Goal: Find specific page/section: Find specific page/section

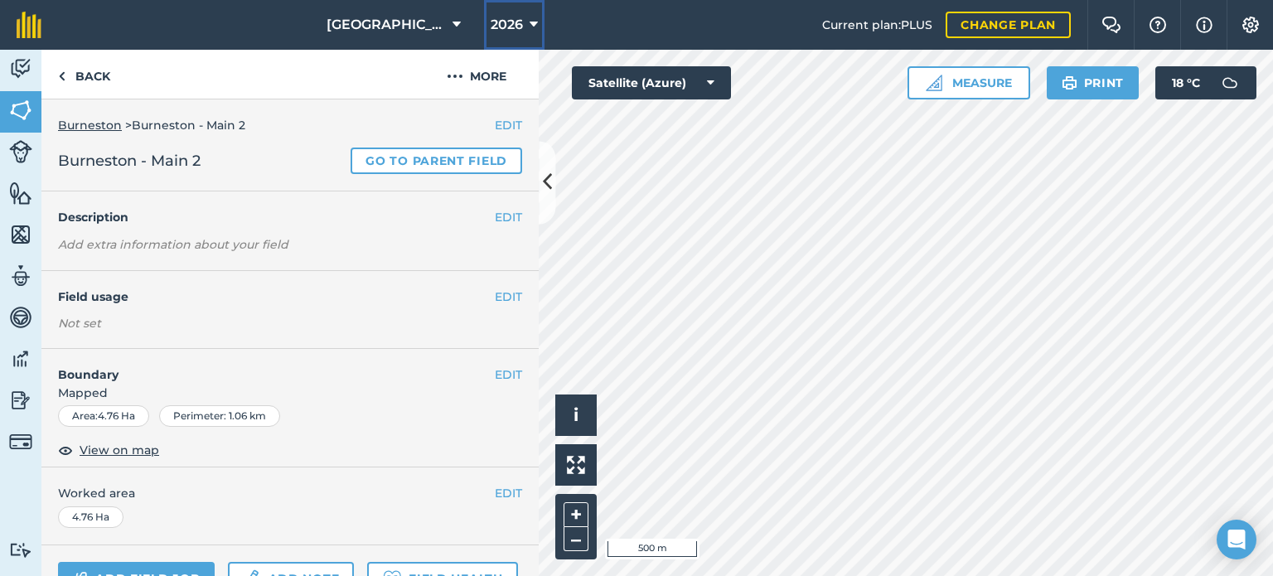
click at [531, 24] on icon at bounding box center [533, 25] width 8 height 20
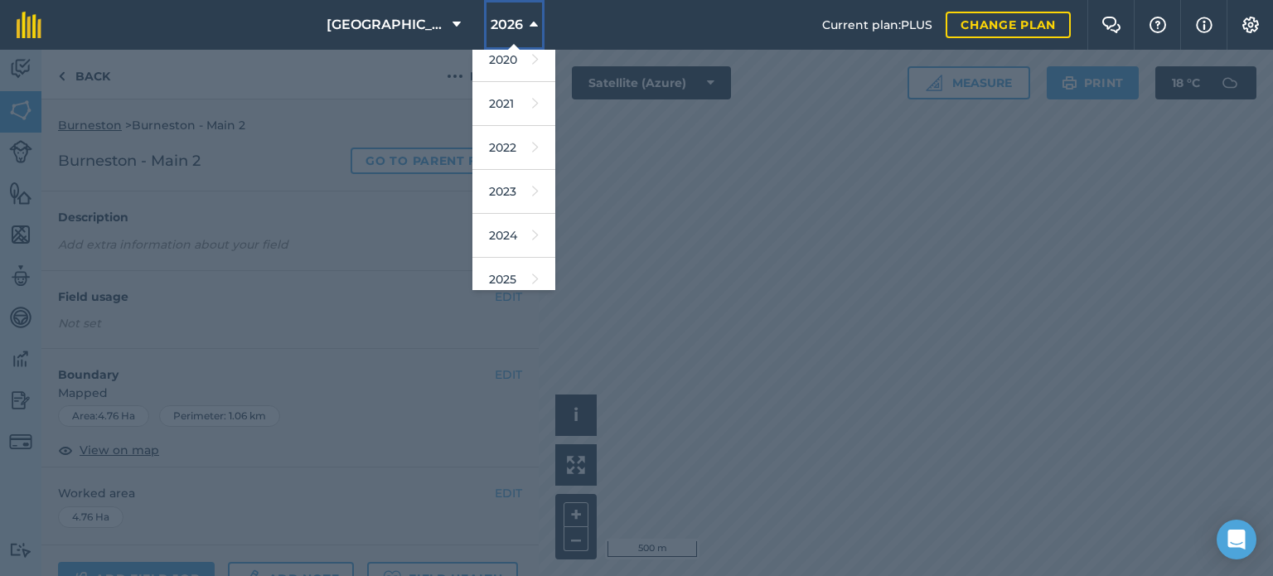
scroll to position [133, 0]
click at [504, 248] on link "2025" at bounding box center [513, 247] width 83 height 44
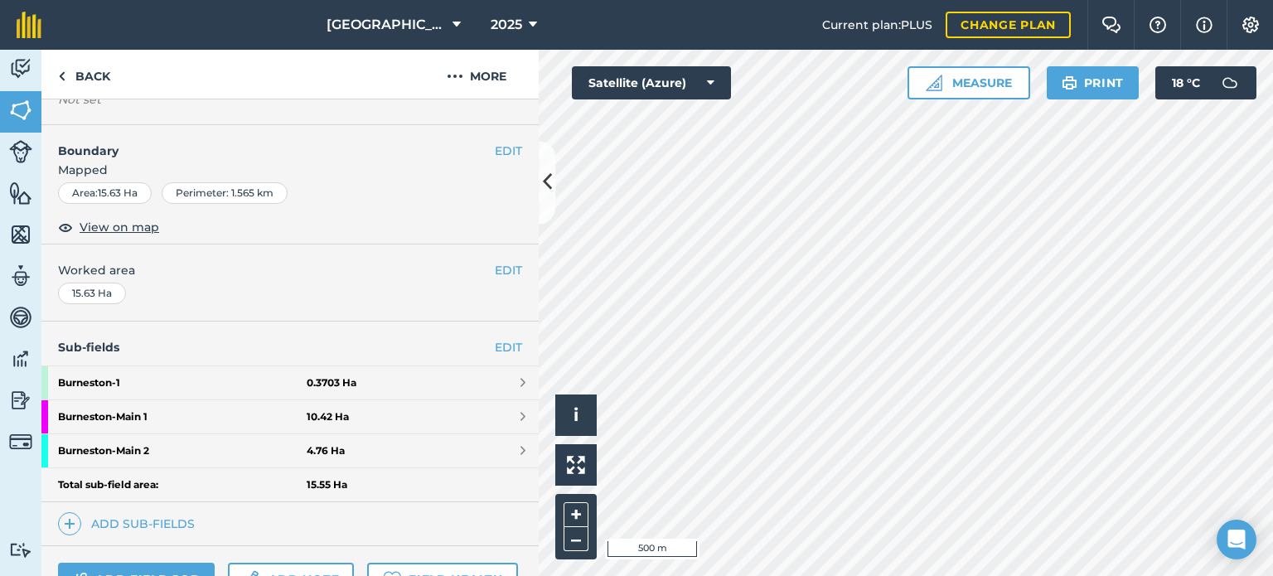
scroll to position [232, 0]
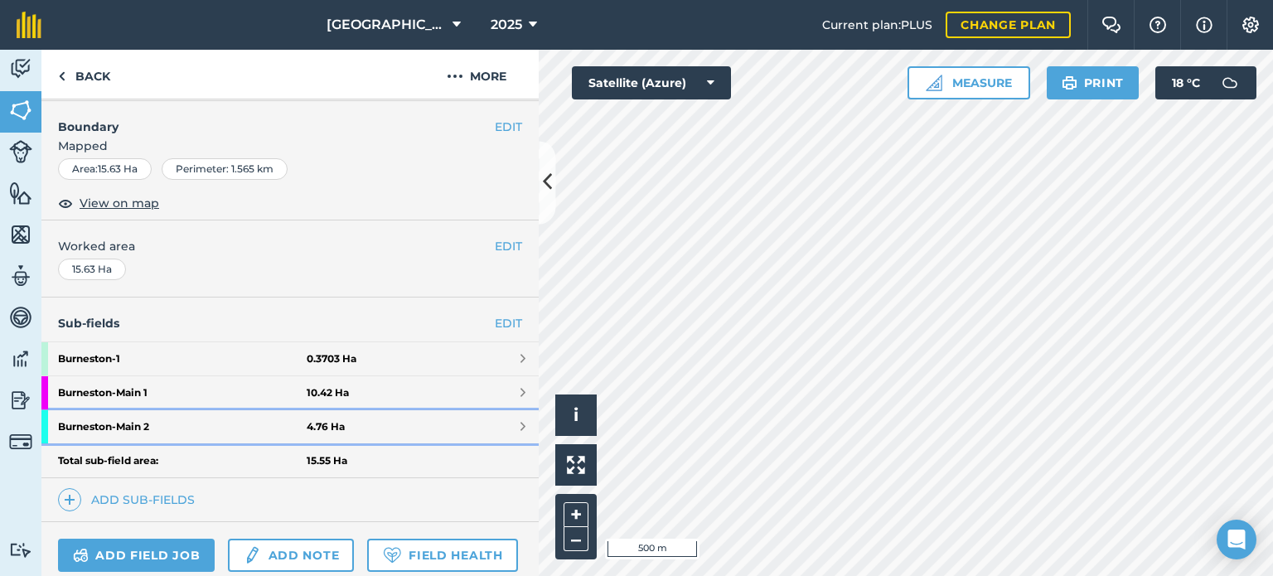
click at [159, 432] on strong "Burneston - Main 2" at bounding box center [182, 426] width 249 height 33
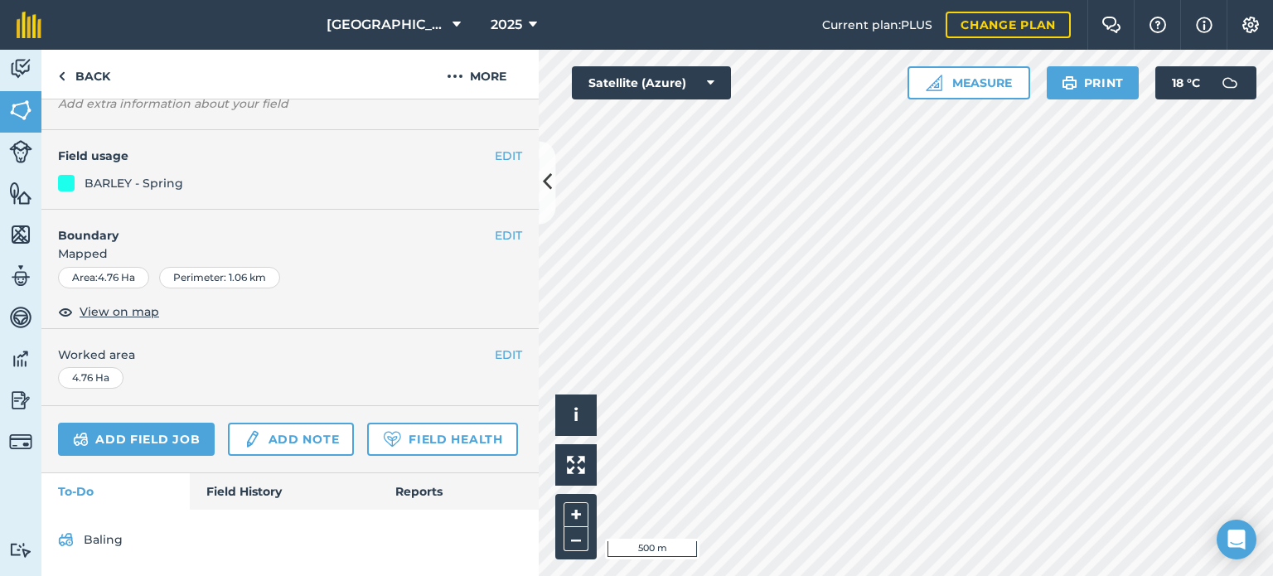
scroll to position [185, 0]
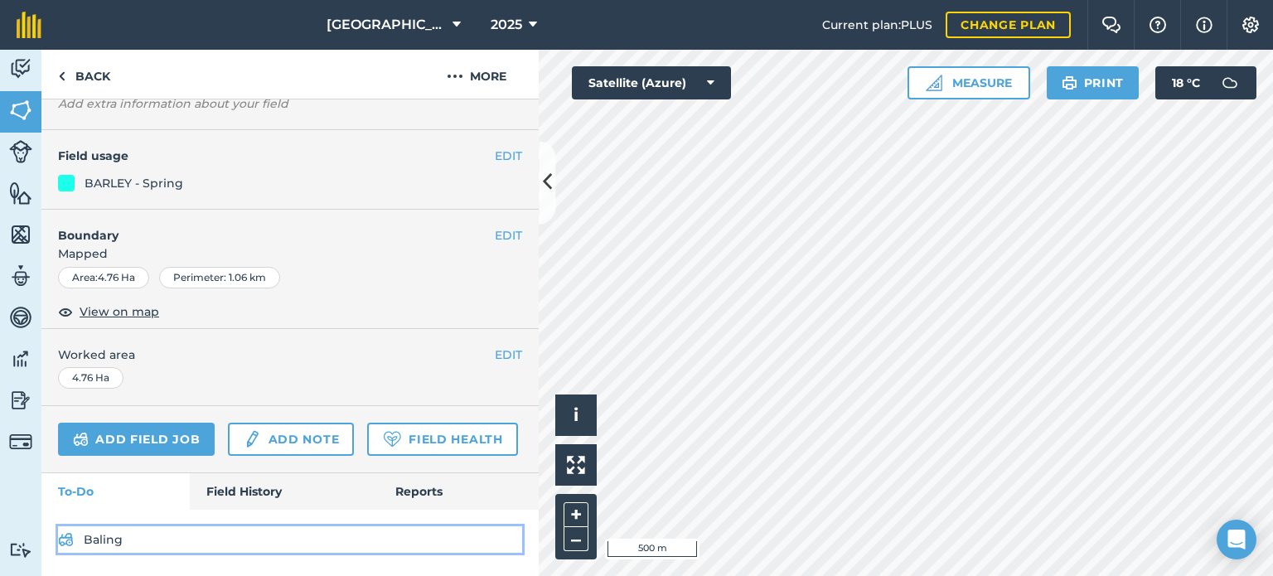
click at [110, 534] on link "Baling" at bounding box center [290, 539] width 464 height 27
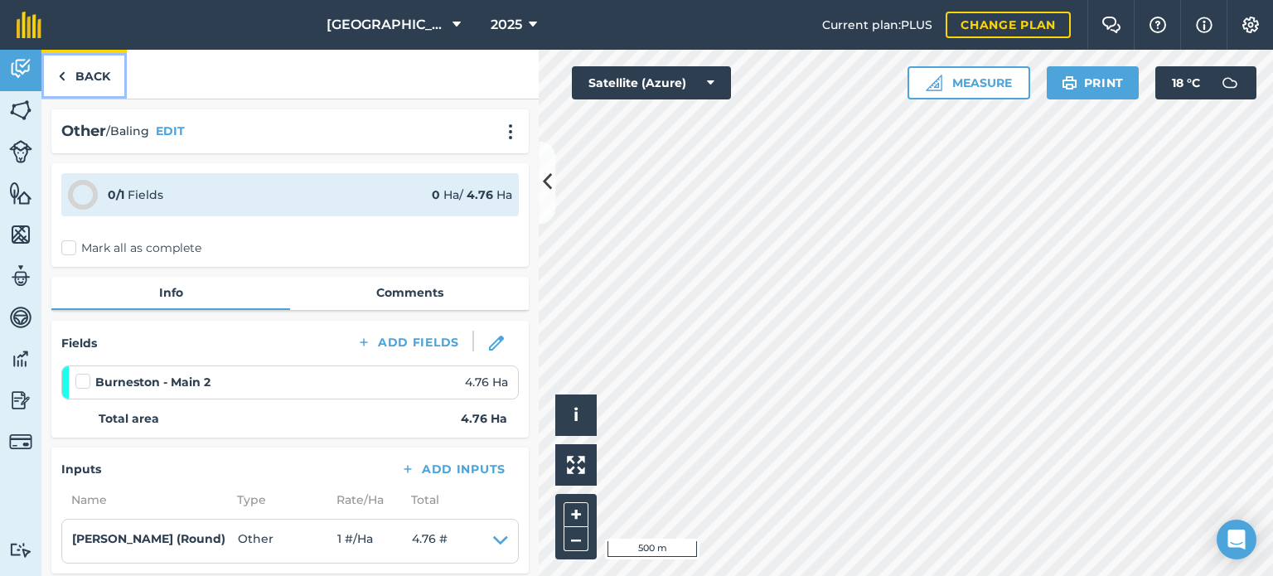
click at [82, 75] on link "Back" at bounding box center [83, 74] width 85 height 49
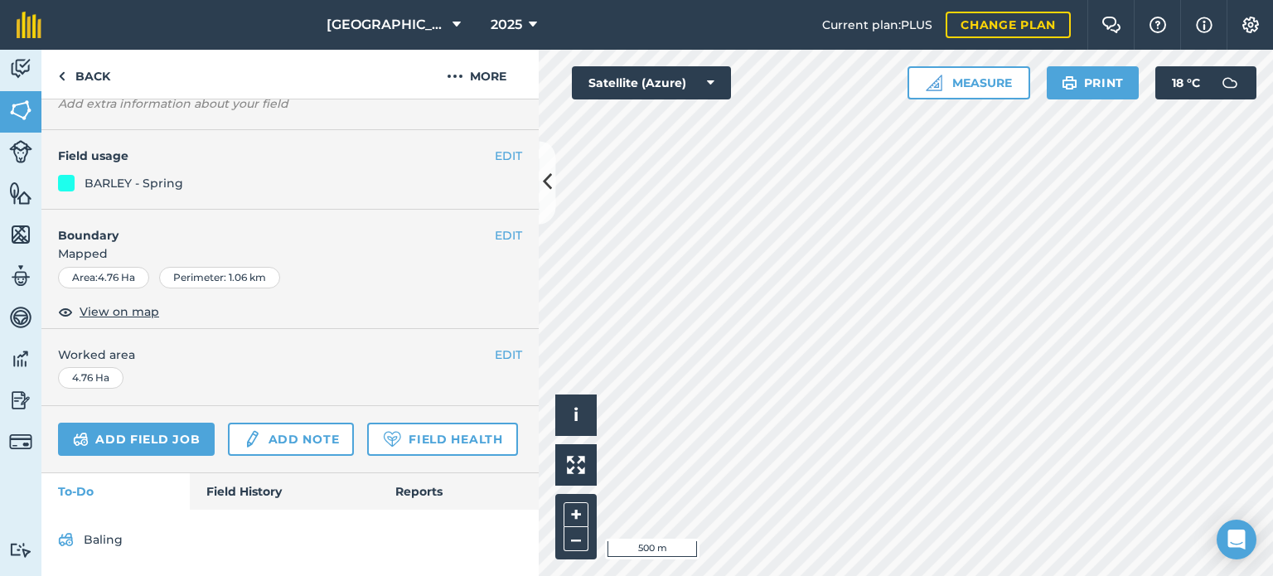
scroll to position [185, 0]
click at [259, 490] on link "Field History" at bounding box center [284, 491] width 188 height 36
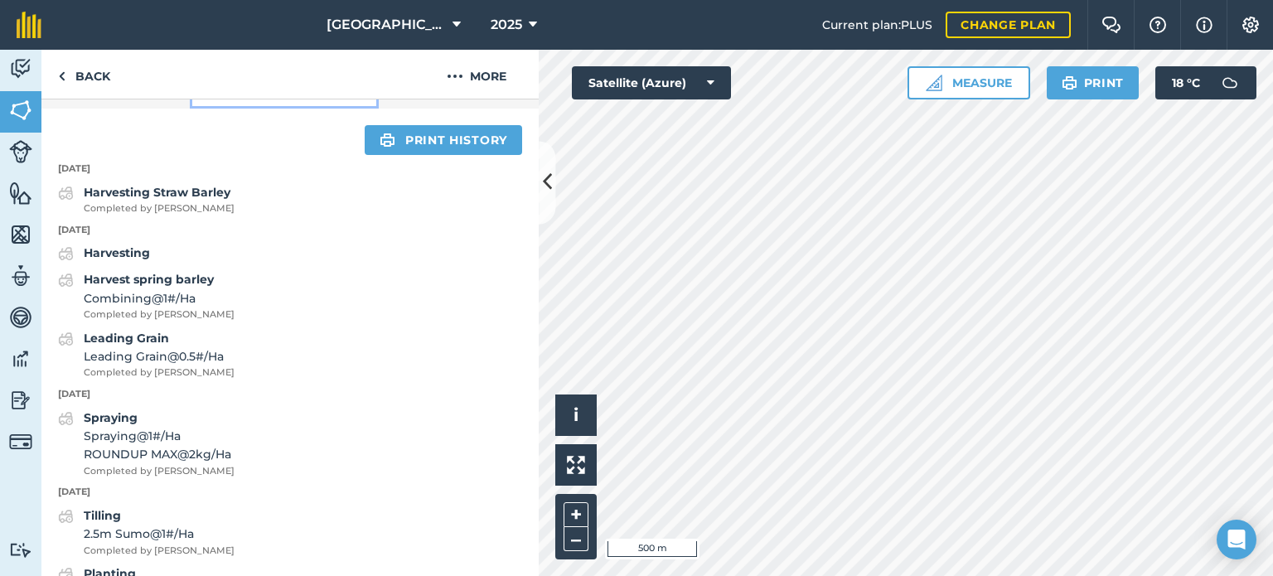
scroll to position [547, 0]
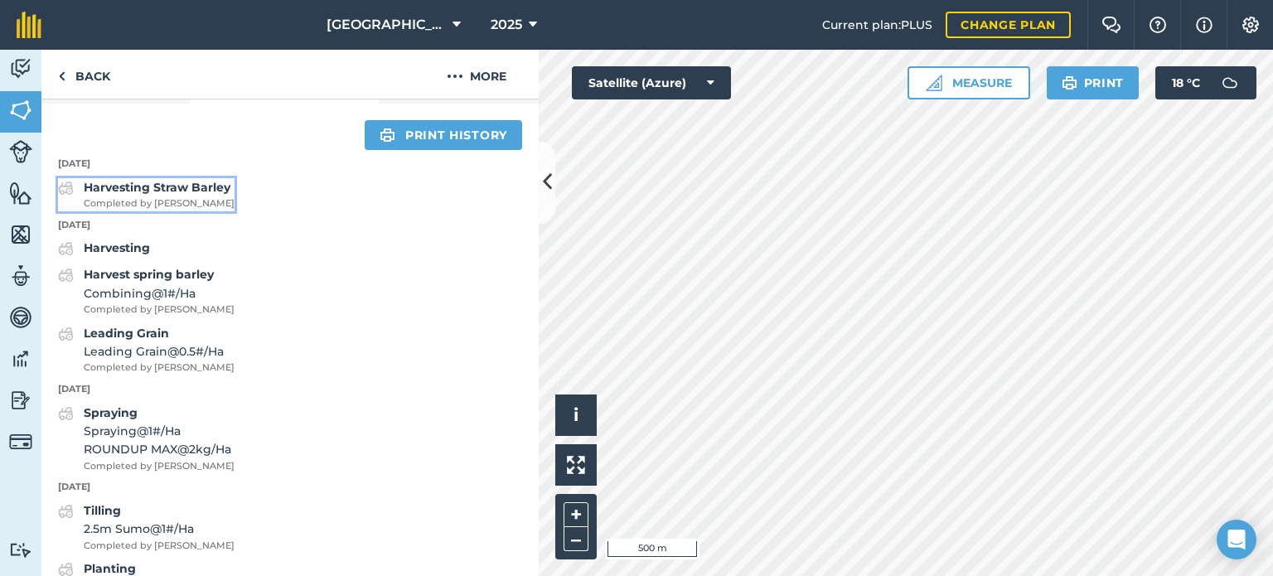
click at [203, 195] on strong "Harvesting Straw Barley" at bounding box center [157, 187] width 147 height 15
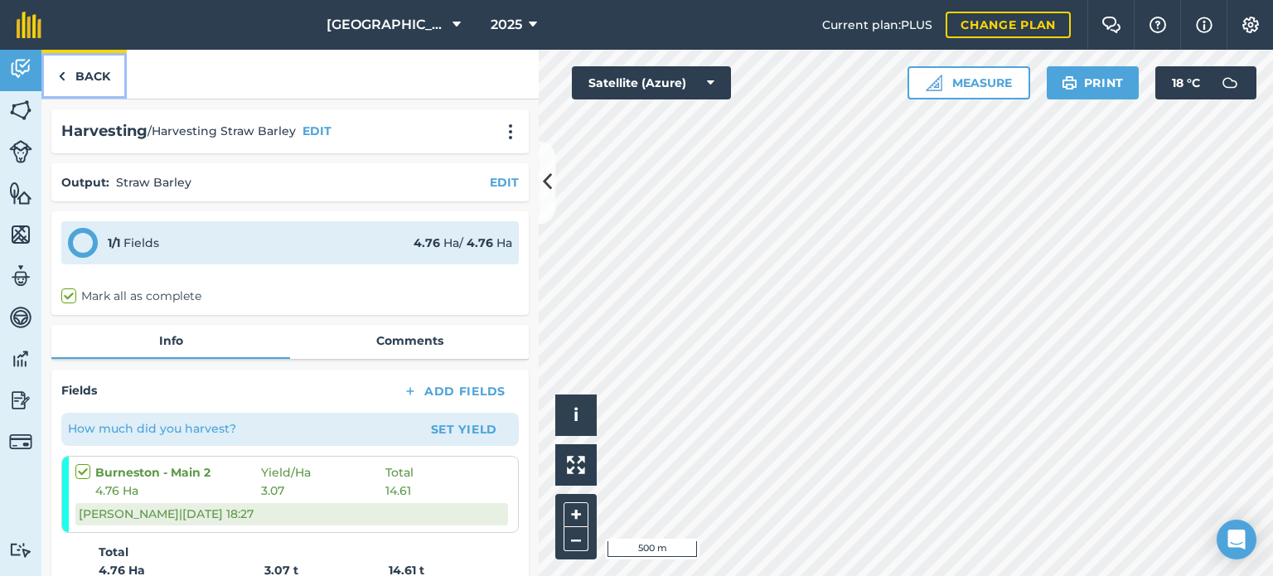
click at [60, 72] on img at bounding box center [61, 76] width 7 height 20
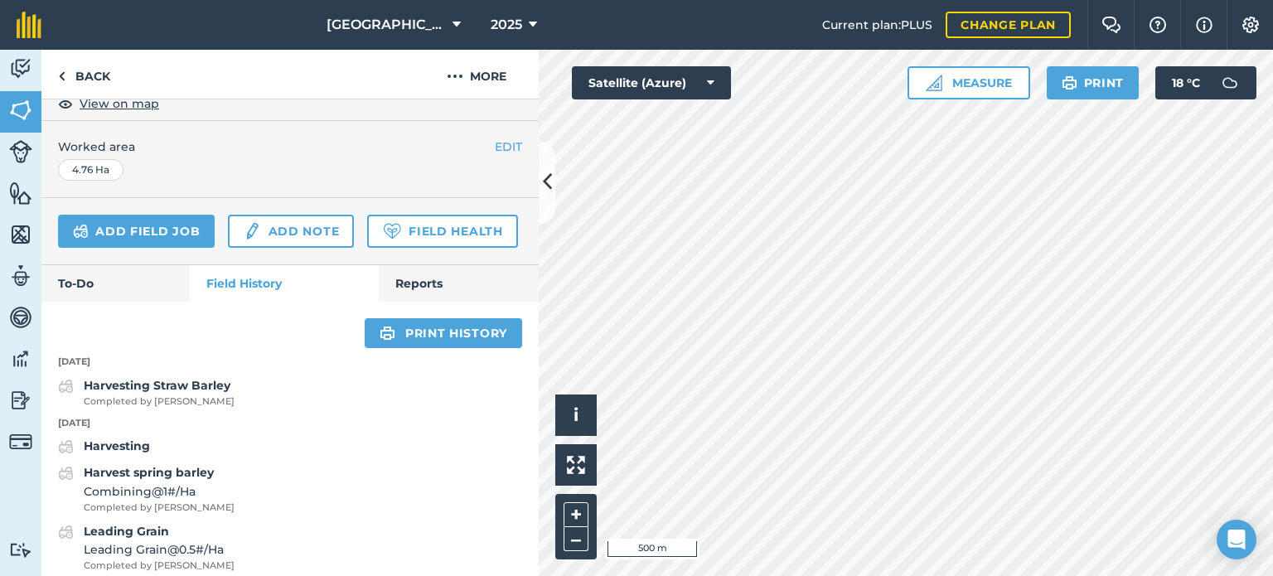
scroll to position [362, 0]
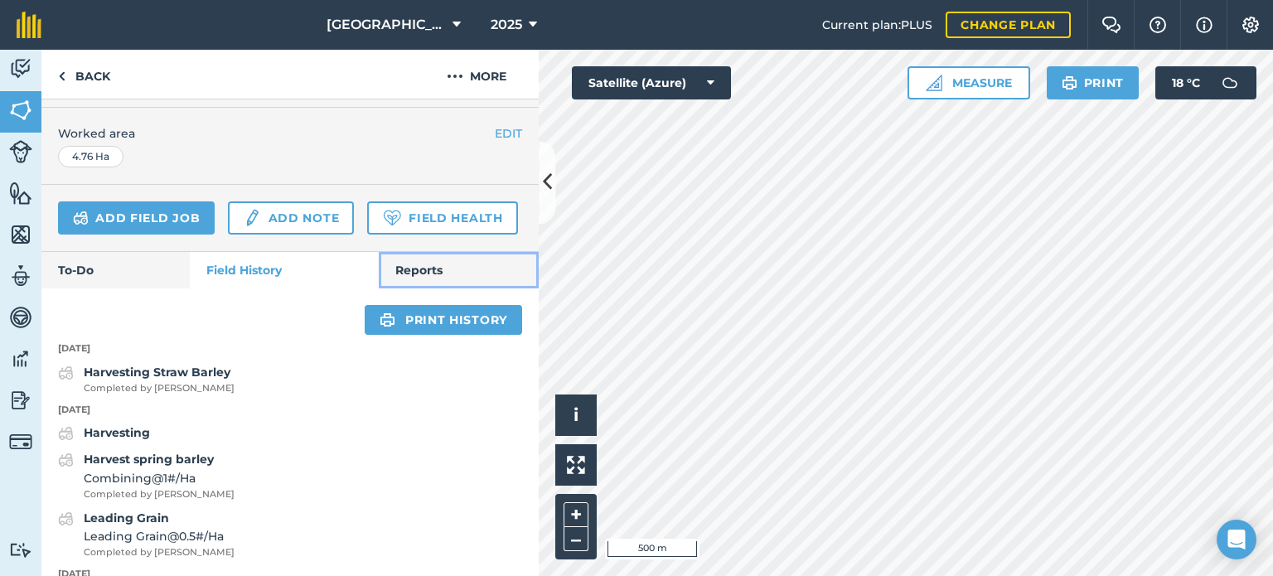
click at [518, 288] on link "Reports" at bounding box center [459, 270] width 160 height 36
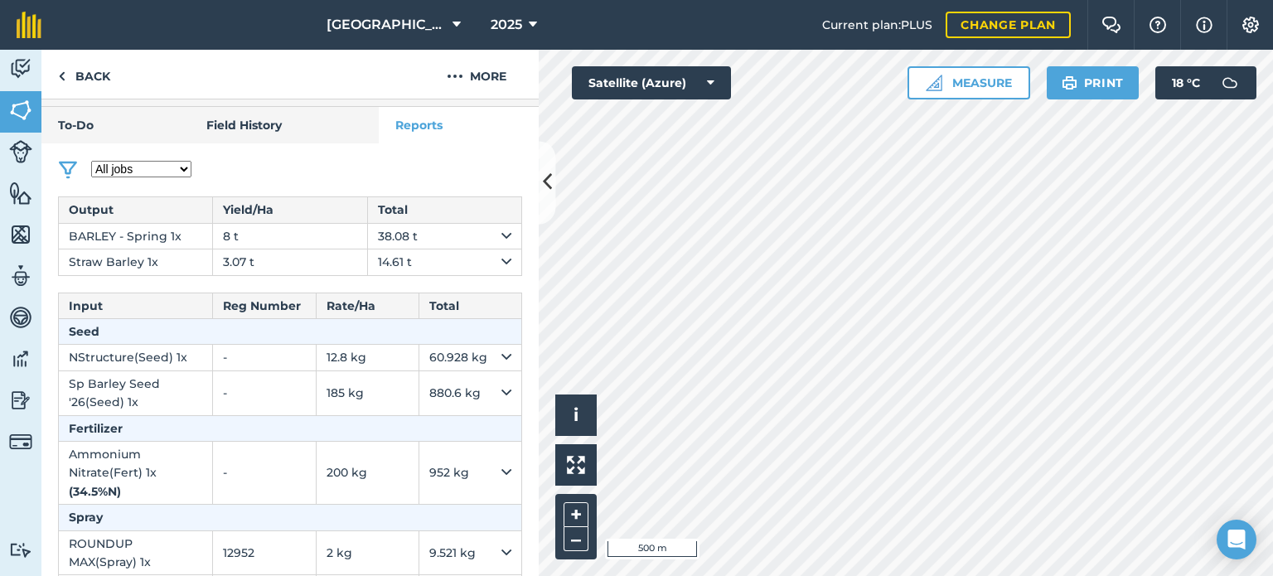
scroll to position [510, 0]
